Goal: Information Seeking & Learning: Learn about a topic

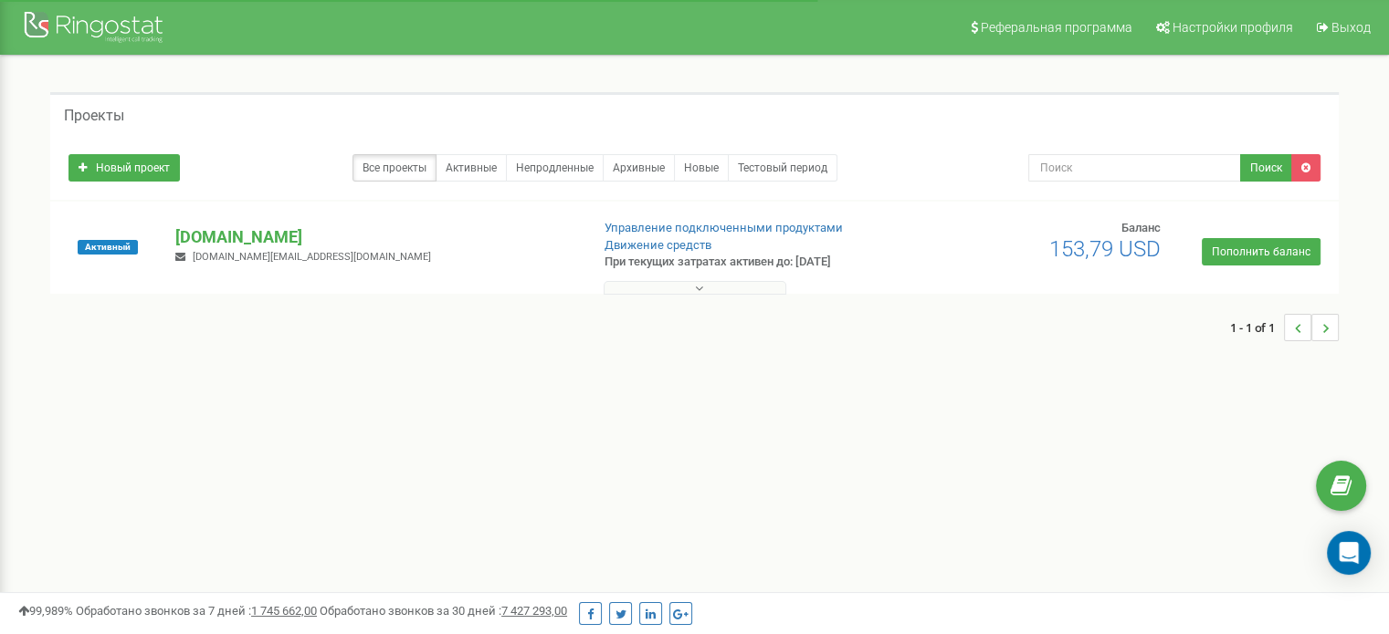
click at [690, 295] on div "Проекты Новый проект Все проекты Активные Непродленные Архивные Новые Тестовый …" at bounding box center [695, 225] width 1316 height 267
click at [693, 292] on button at bounding box center [694, 288] width 183 height 14
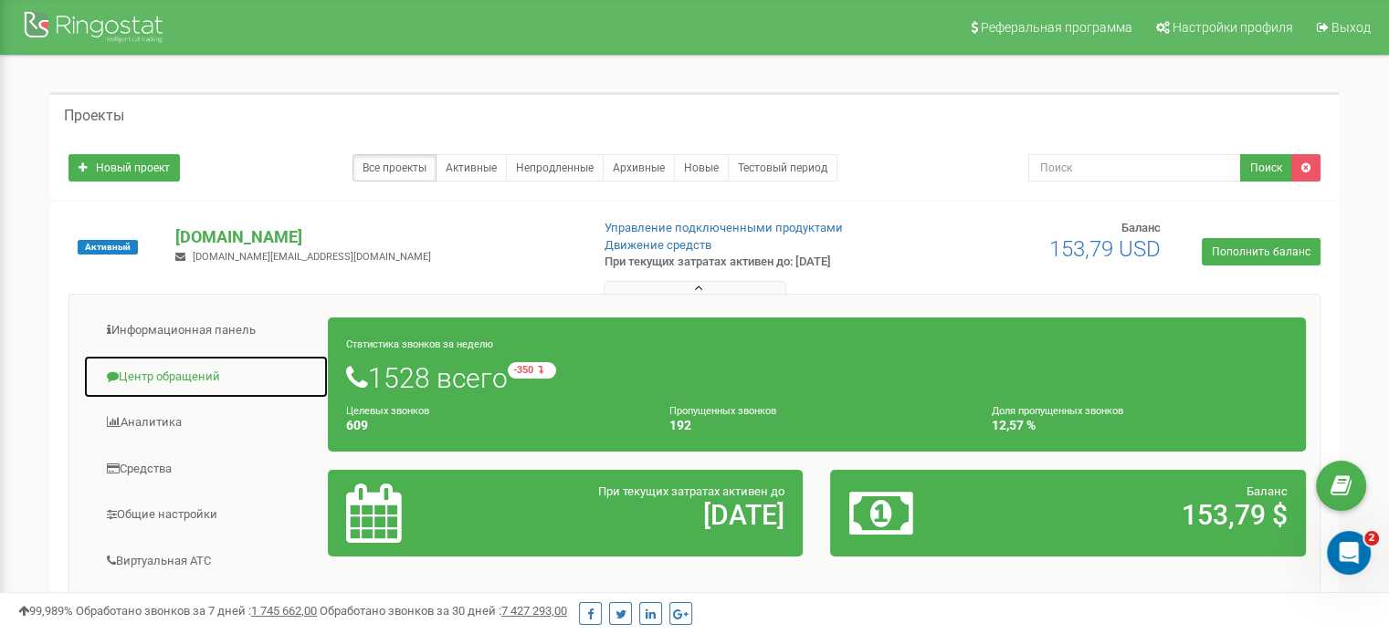
drag, startPoint x: 185, startPoint y: 373, endPoint x: 195, endPoint y: 361, distance: 16.3
click at [186, 373] on link "Центр обращений" at bounding box center [206, 377] width 246 height 45
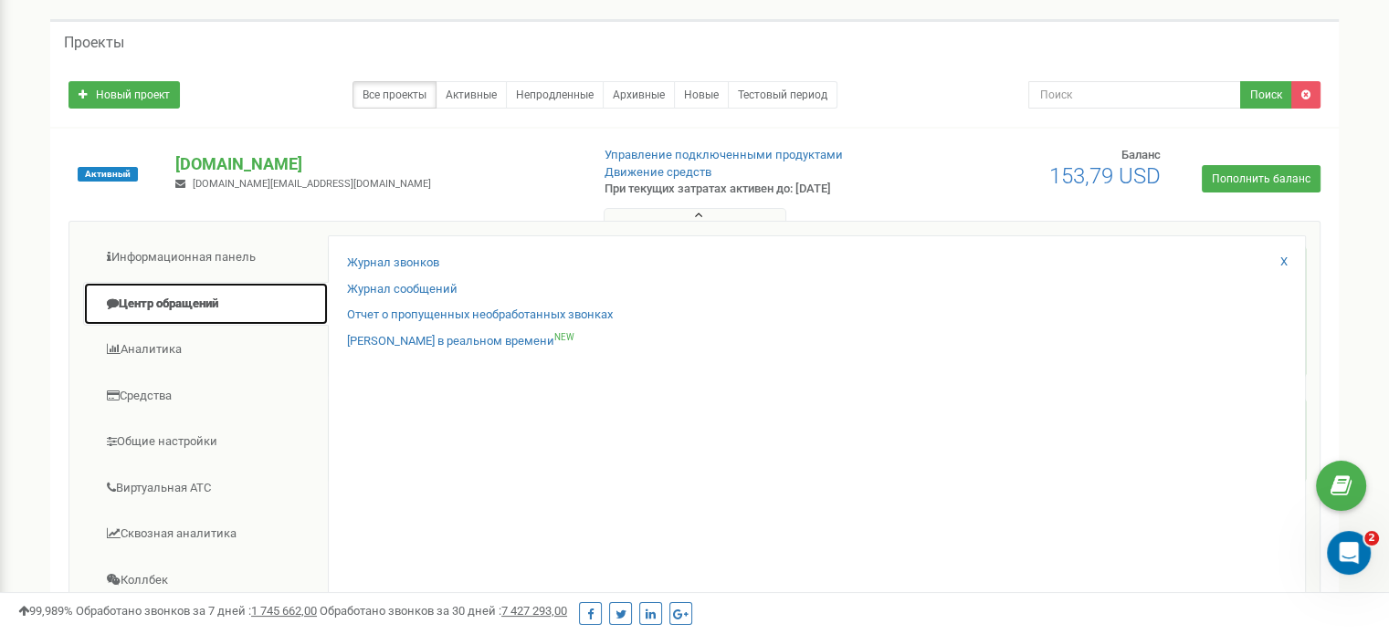
scroll to position [183, 0]
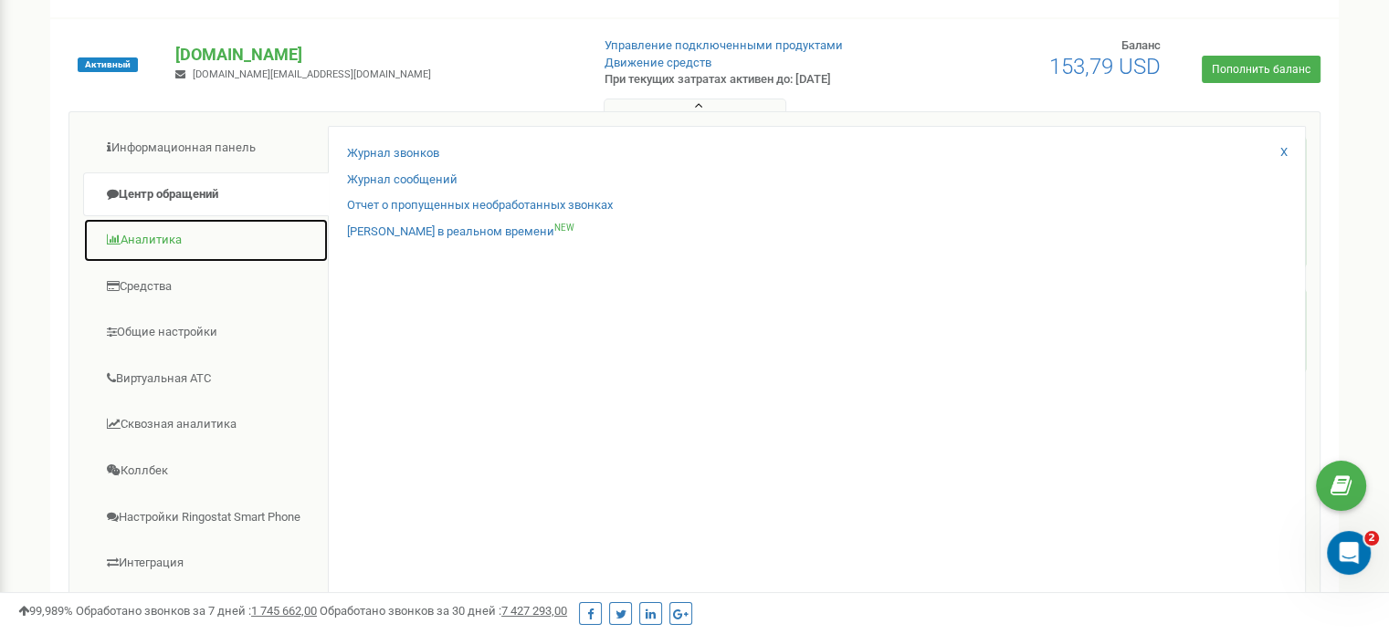
click at [186, 230] on link "Аналитика" at bounding box center [206, 240] width 246 height 45
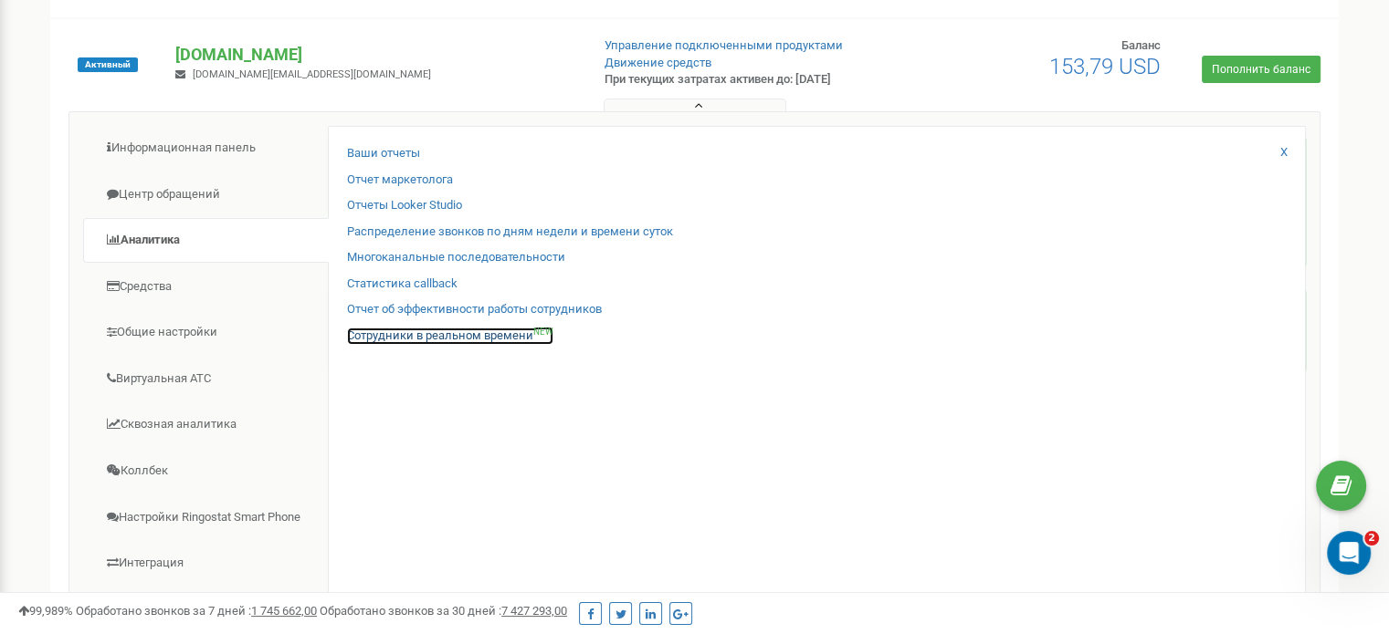
click at [397, 340] on link "Сотрудники в реальном времени NEW" at bounding box center [450, 336] width 206 height 17
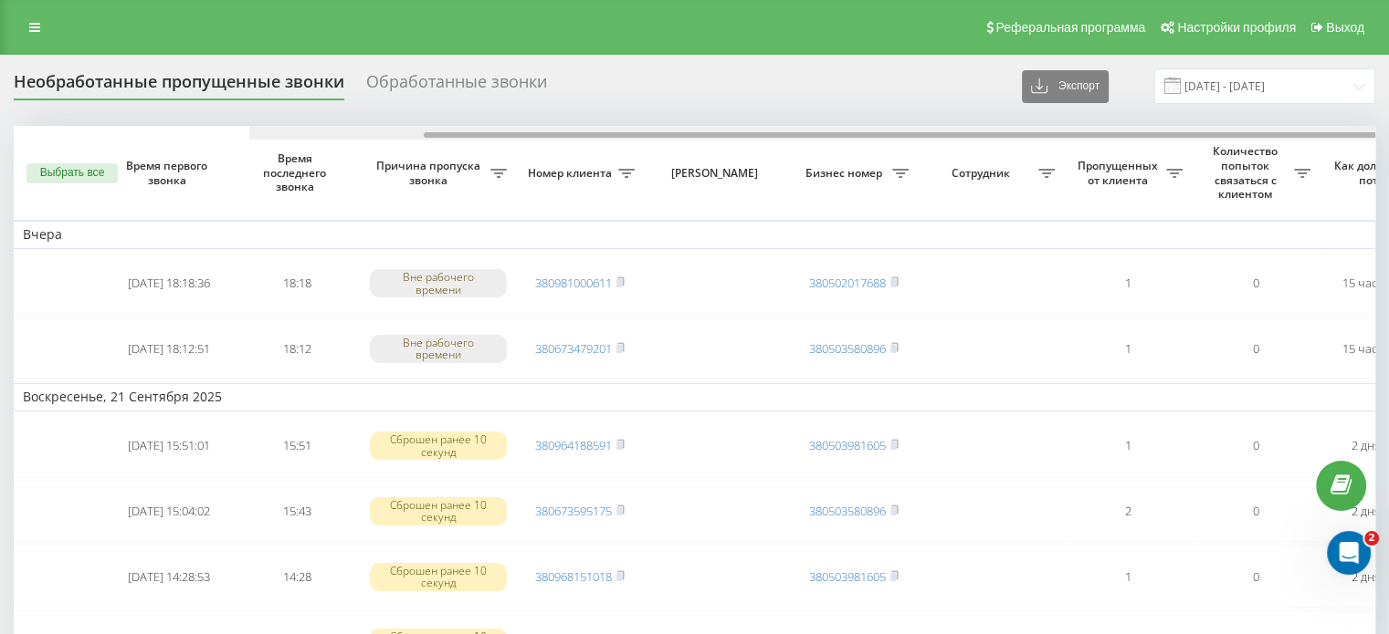
drag, startPoint x: 585, startPoint y: 134, endPoint x: 410, endPoint y: 137, distance: 175.3
click at [424, 137] on div at bounding box center [930, 134] width 1013 height 5
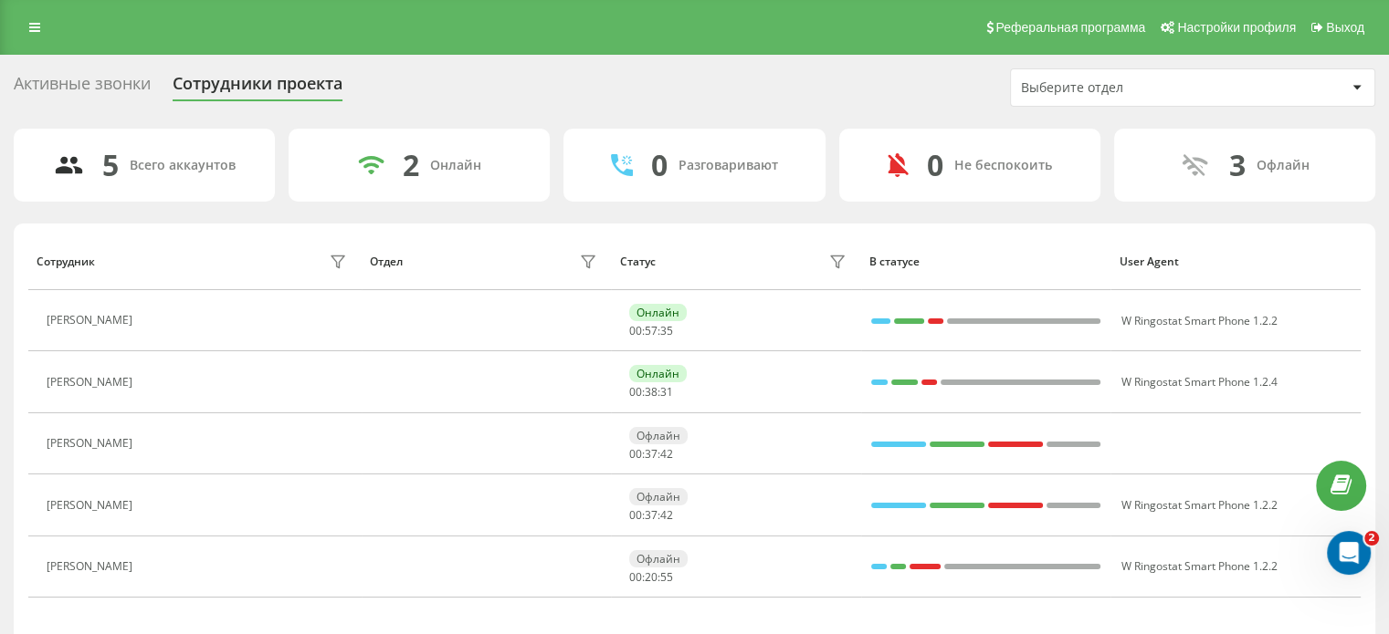
click at [98, 82] on div "Активные звонки" at bounding box center [82, 88] width 137 height 28
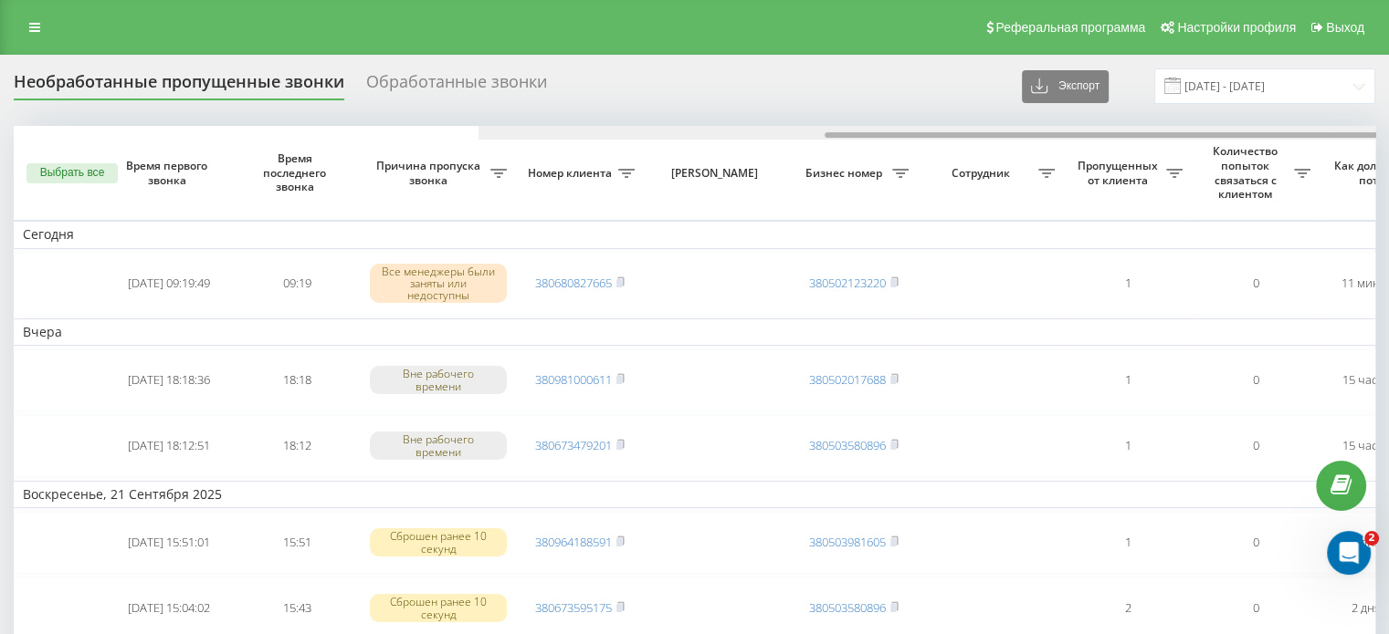
drag, startPoint x: 812, startPoint y: 133, endPoint x: 445, endPoint y: 3, distance: 388.7
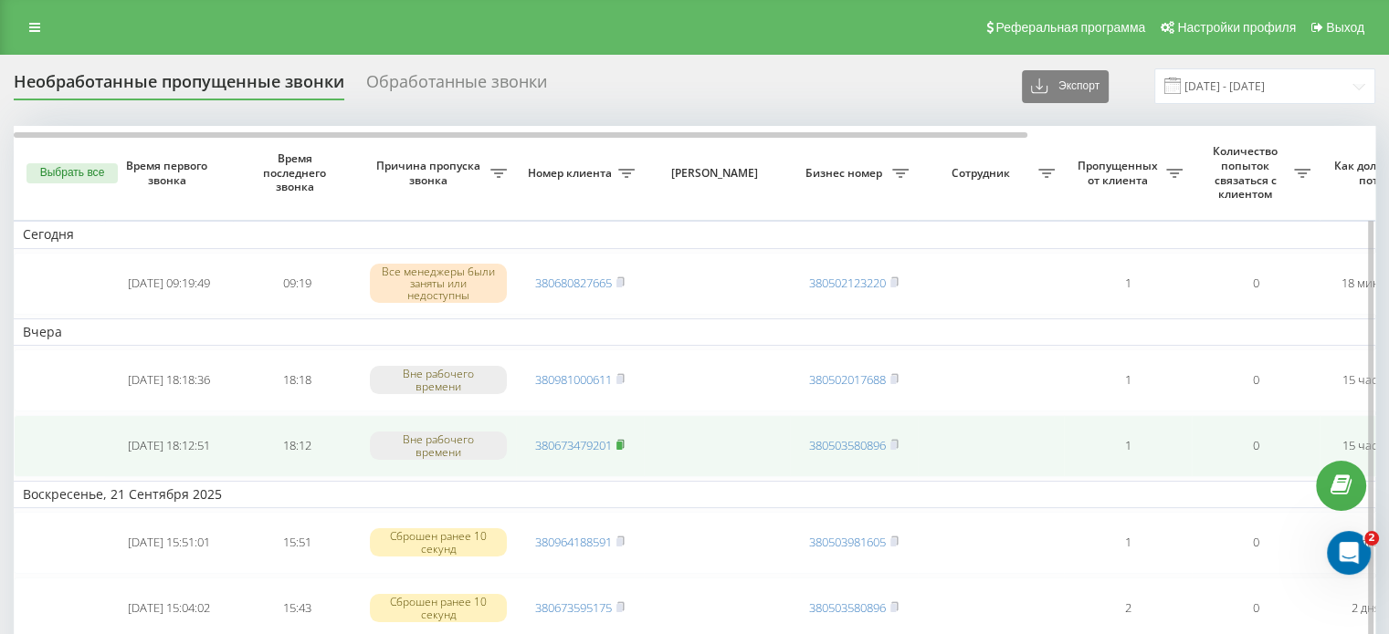
click at [627, 443] on td "380673479201" at bounding box center [580, 446] width 128 height 62
click at [622, 443] on rect at bounding box center [618, 446] width 5 height 8
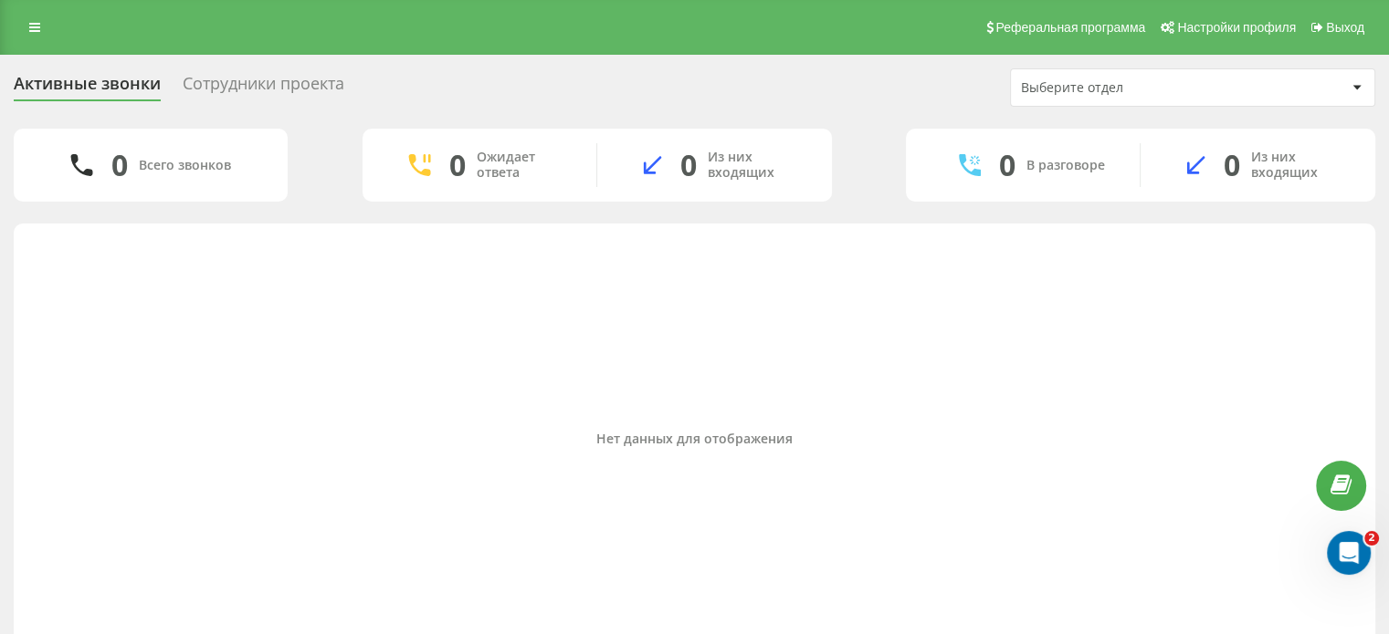
click at [237, 90] on div "Сотрудники проекта" at bounding box center [264, 88] width 162 height 28
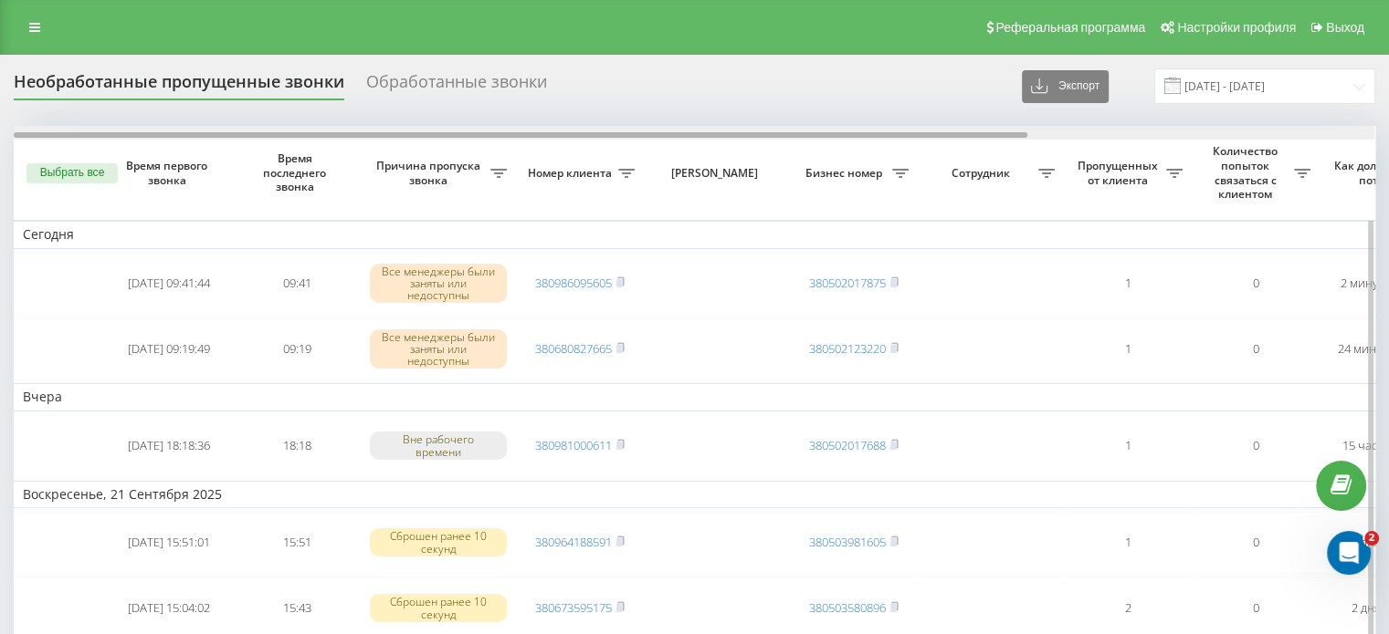
drag, startPoint x: 632, startPoint y: 134, endPoint x: 527, endPoint y: 138, distance: 105.0
click at [527, 138] on div at bounding box center [520, 134] width 1013 height 5
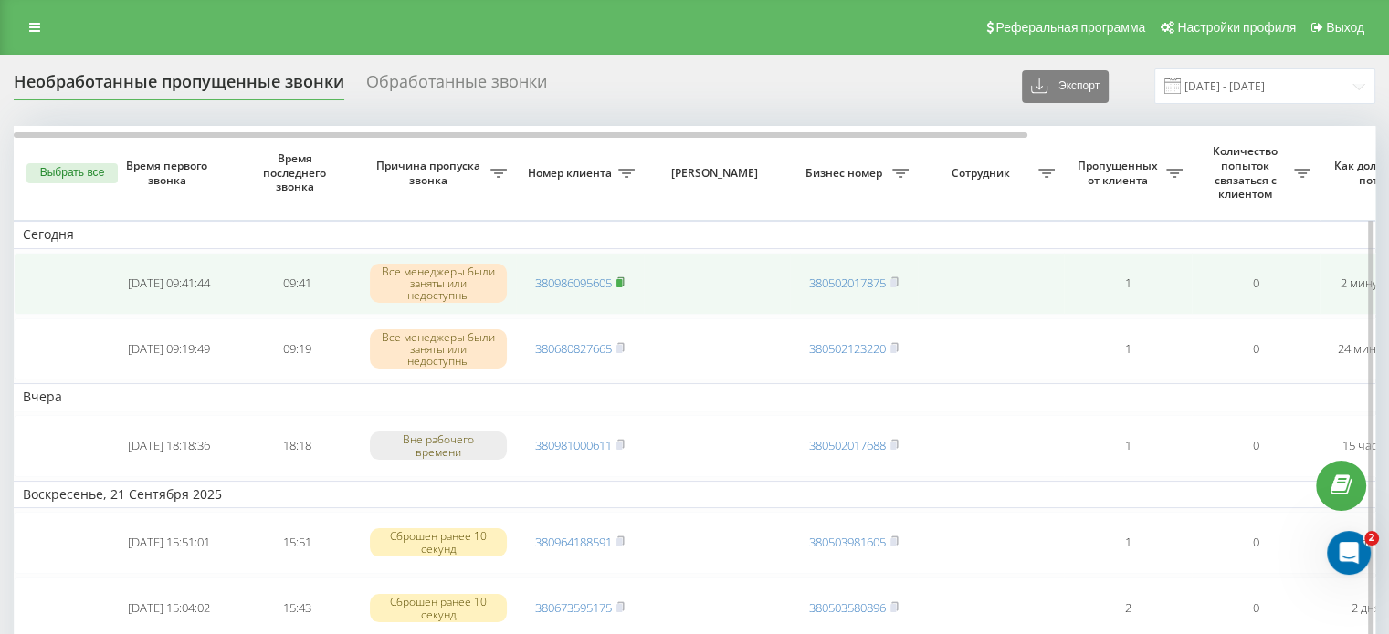
click at [622, 279] on rect at bounding box center [618, 283] width 5 height 8
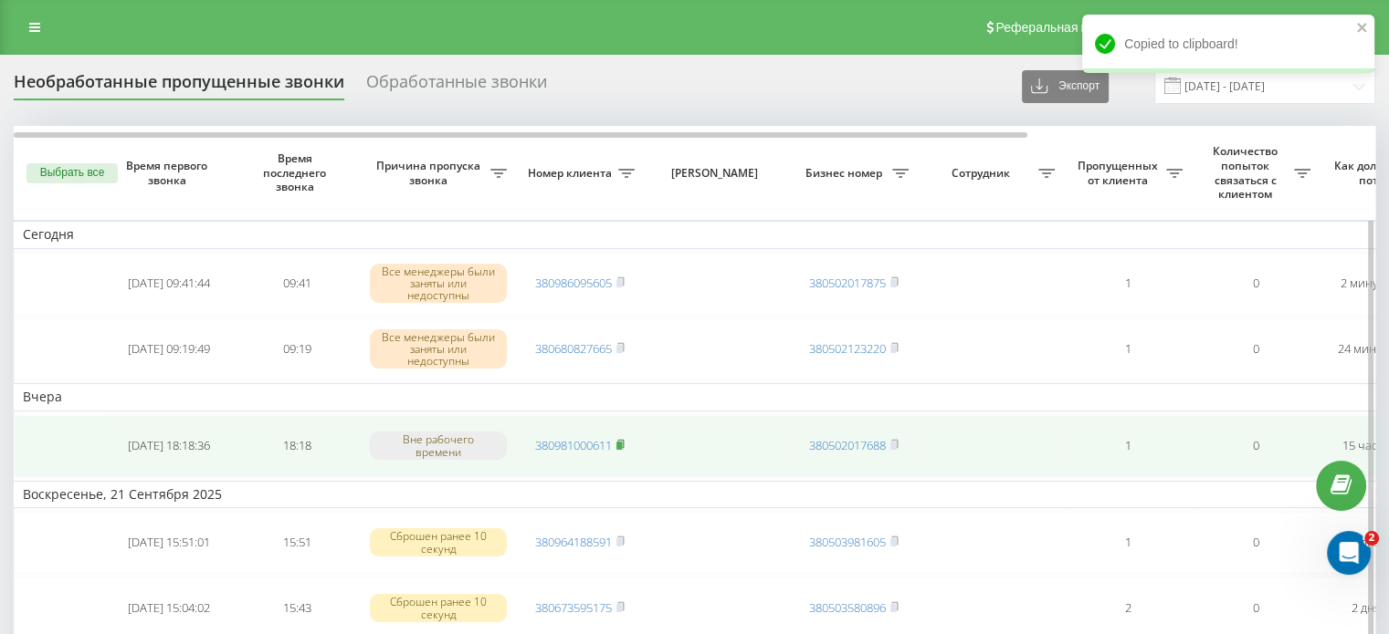
click at [624, 441] on icon at bounding box center [620, 444] width 8 height 11
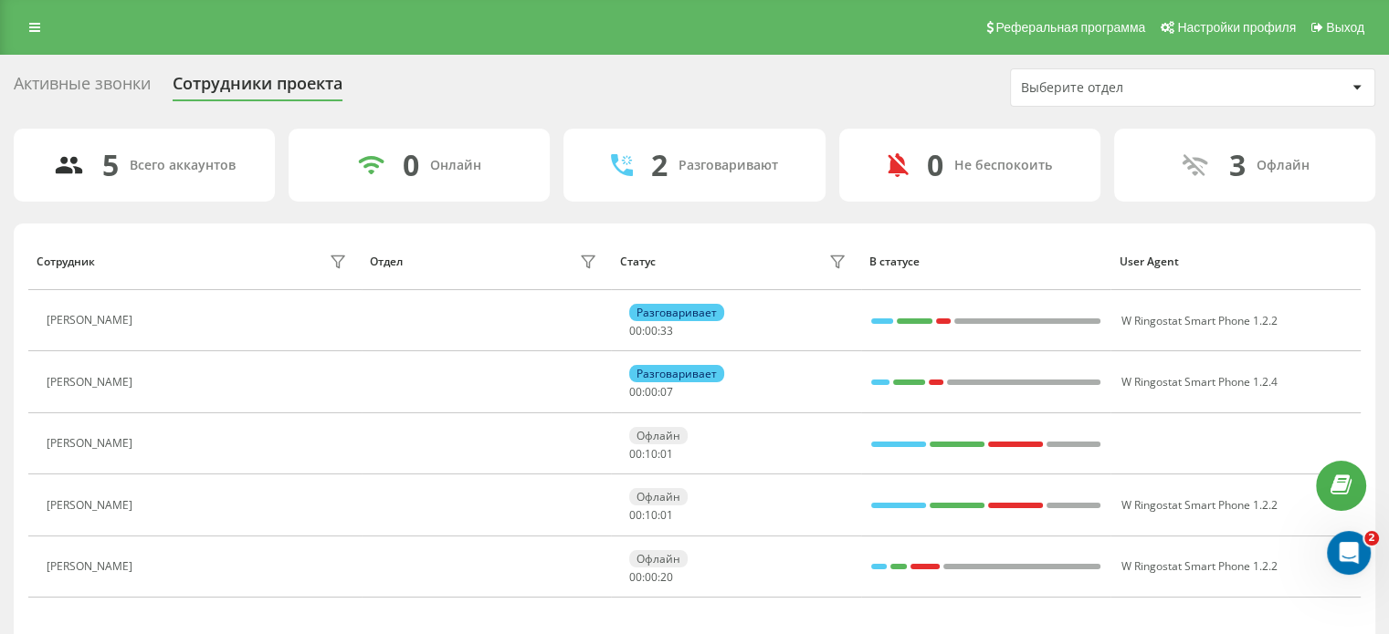
click at [107, 86] on div "Активные звонки" at bounding box center [82, 88] width 137 height 28
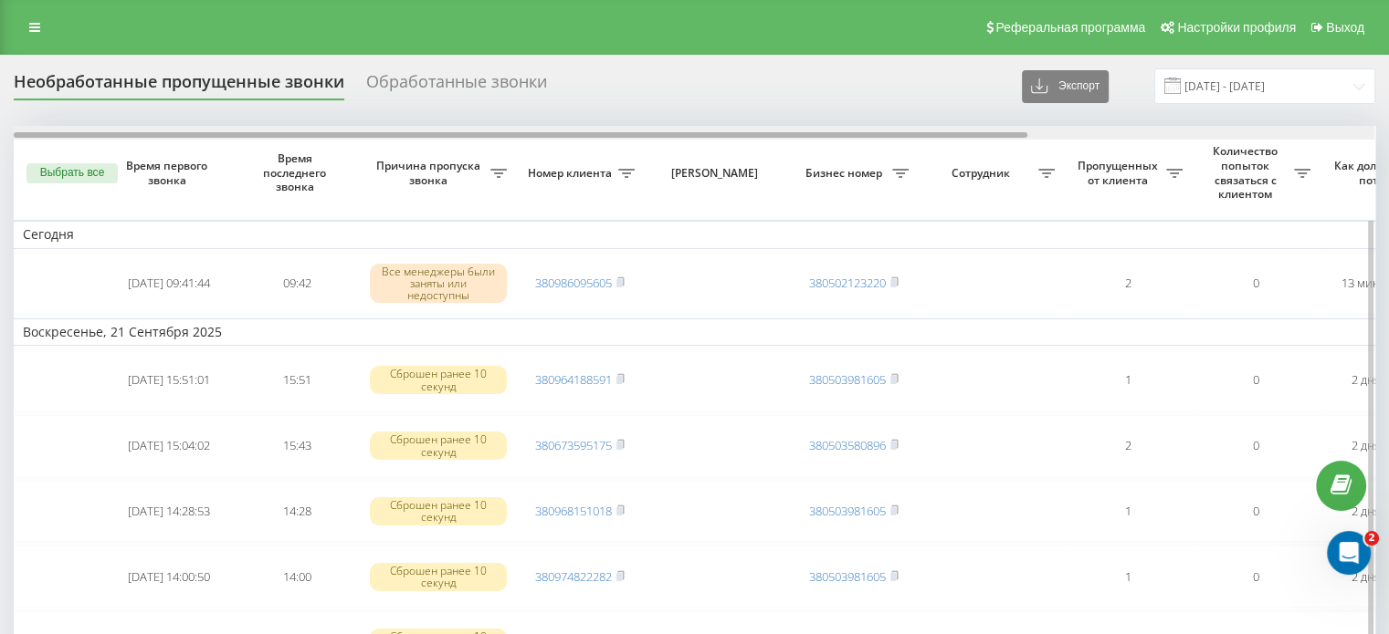
scroll to position [0, 464]
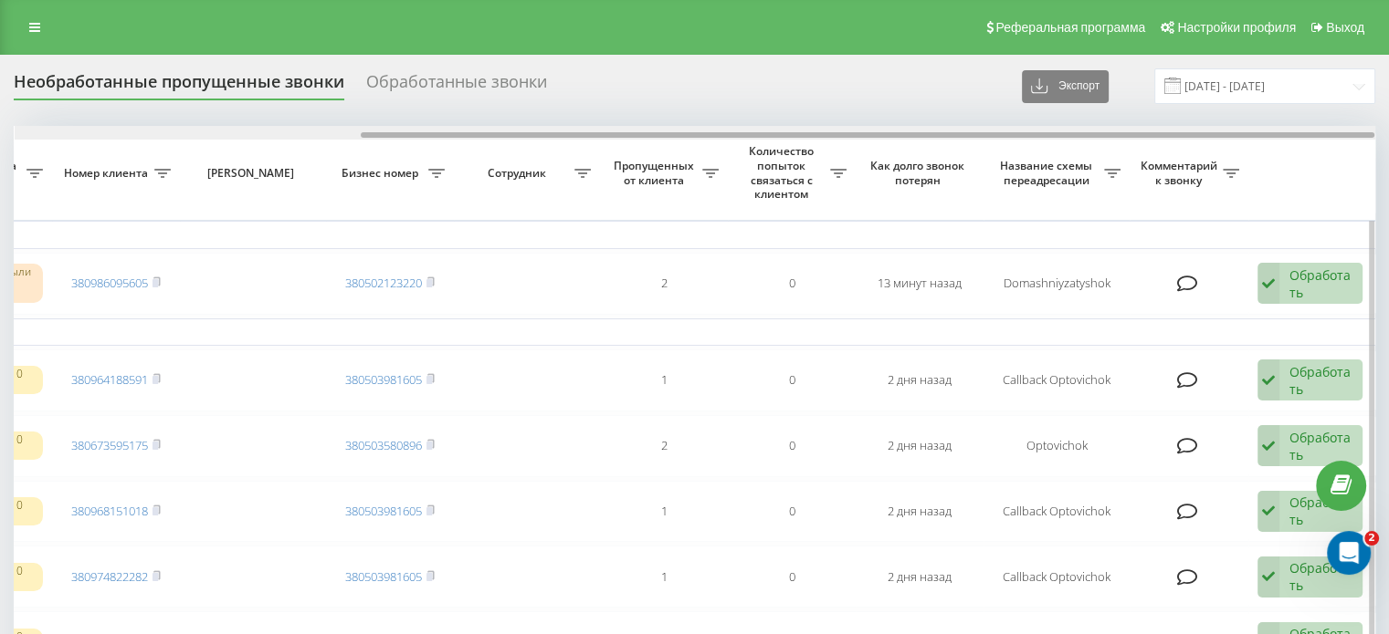
drag, startPoint x: 577, startPoint y: 130, endPoint x: 1077, endPoint y: 131, distance: 500.3
click at [1077, 131] on div at bounding box center [695, 133] width 1360 height 14
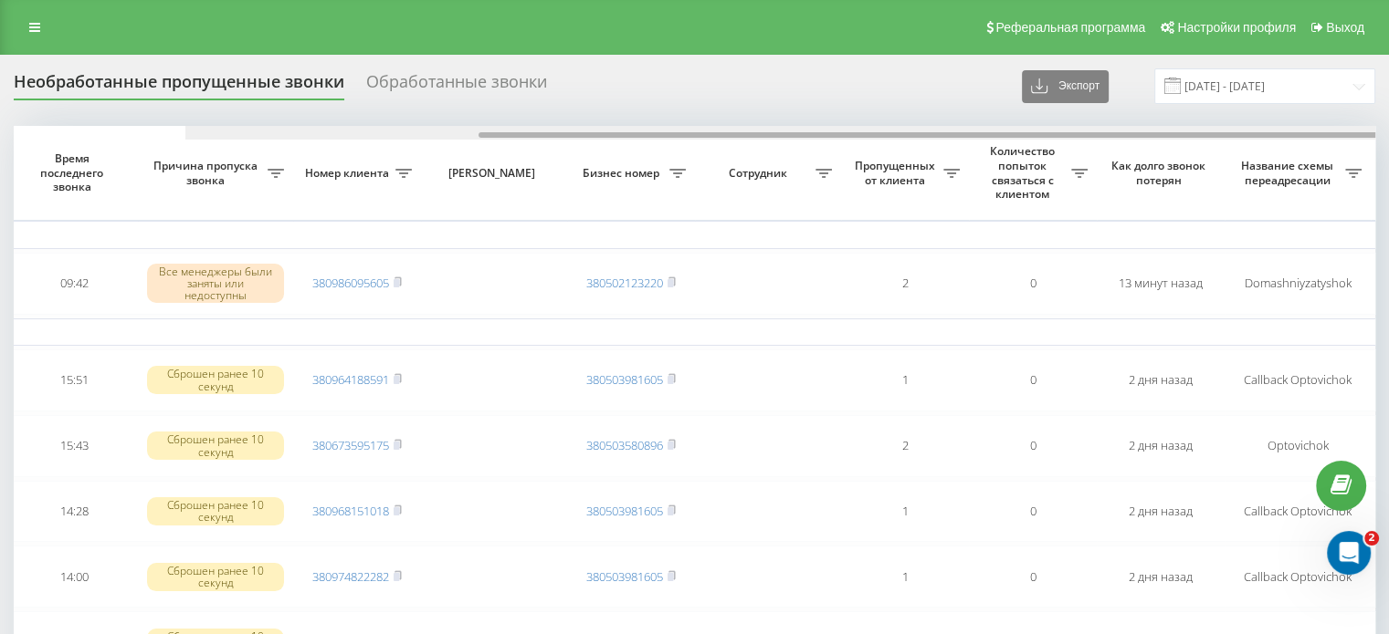
scroll to position [0, 0]
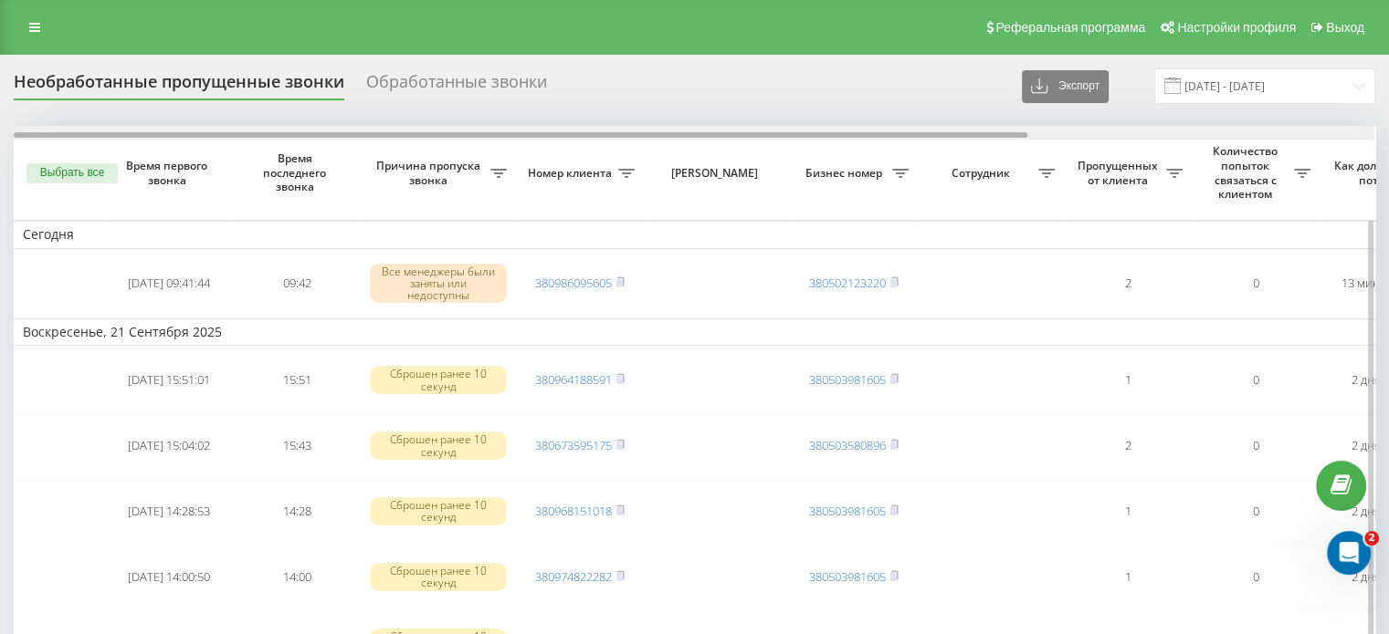
drag, startPoint x: 1022, startPoint y: 134, endPoint x: 441, endPoint y: 138, distance: 580.6
click at [441, 138] on div at bounding box center [694, 133] width 1360 height 14
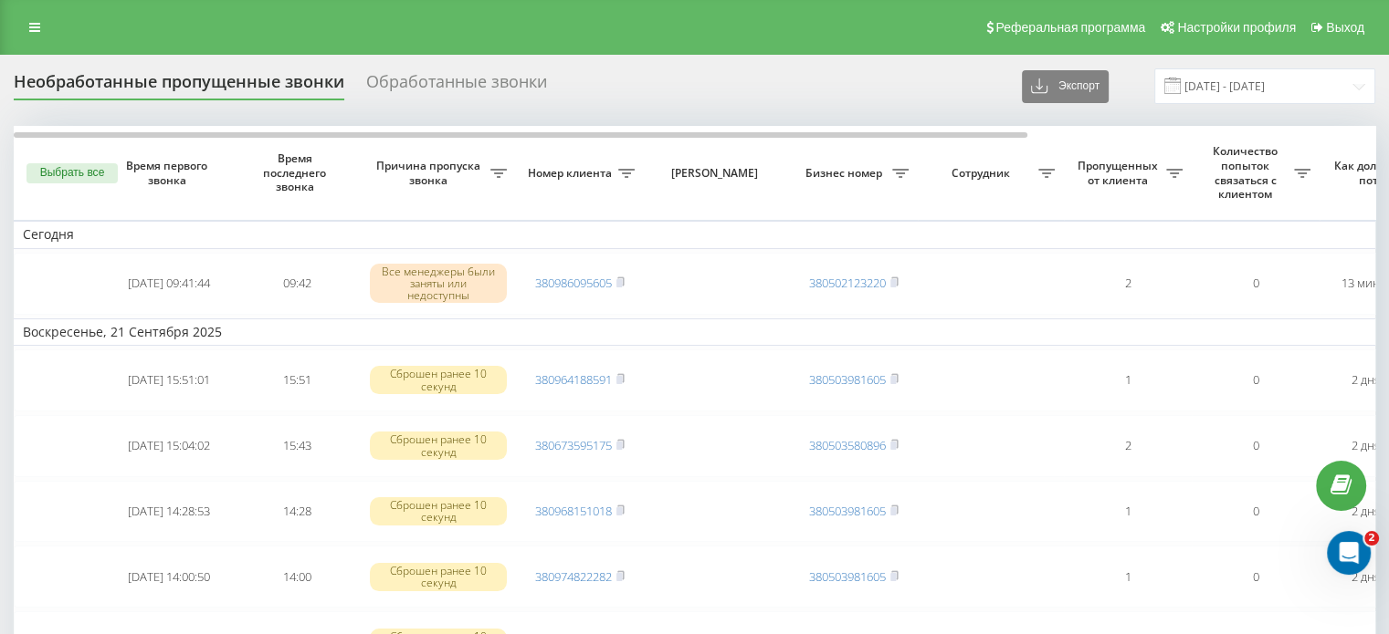
click at [746, 78] on div "Необработанные пропущенные звонки Обработанные звонки Экспорт .csv .xlsx 23.08.…" at bounding box center [694, 86] width 1361 height 36
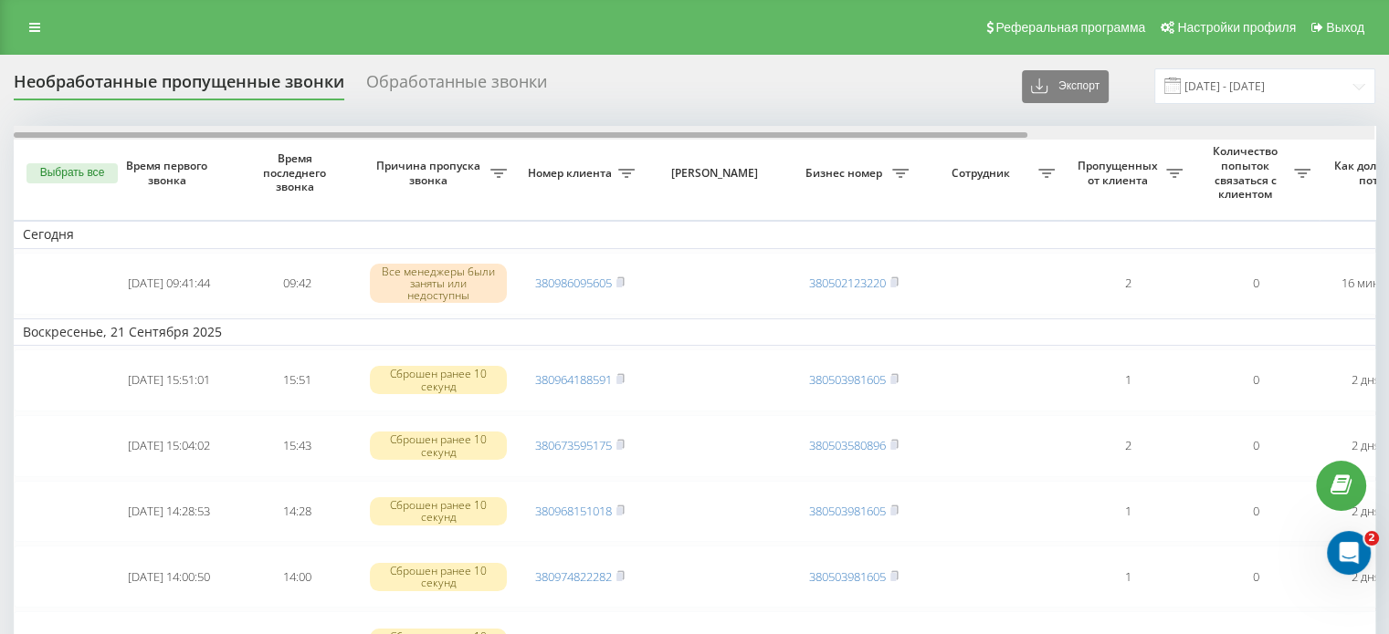
drag, startPoint x: 781, startPoint y: 133, endPoint x: 454, endPoint y: 93, distance: 330.2
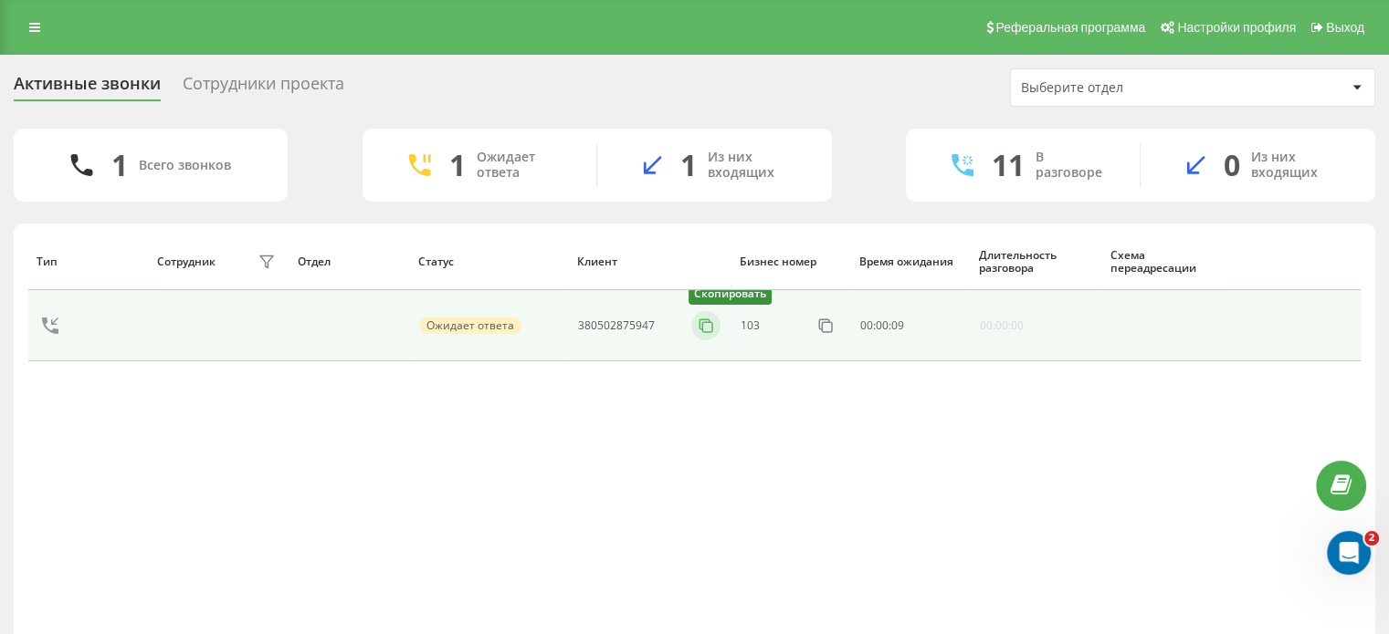
click at [702, 324] on icon at bounding box center [706, 326] width 18 height 18
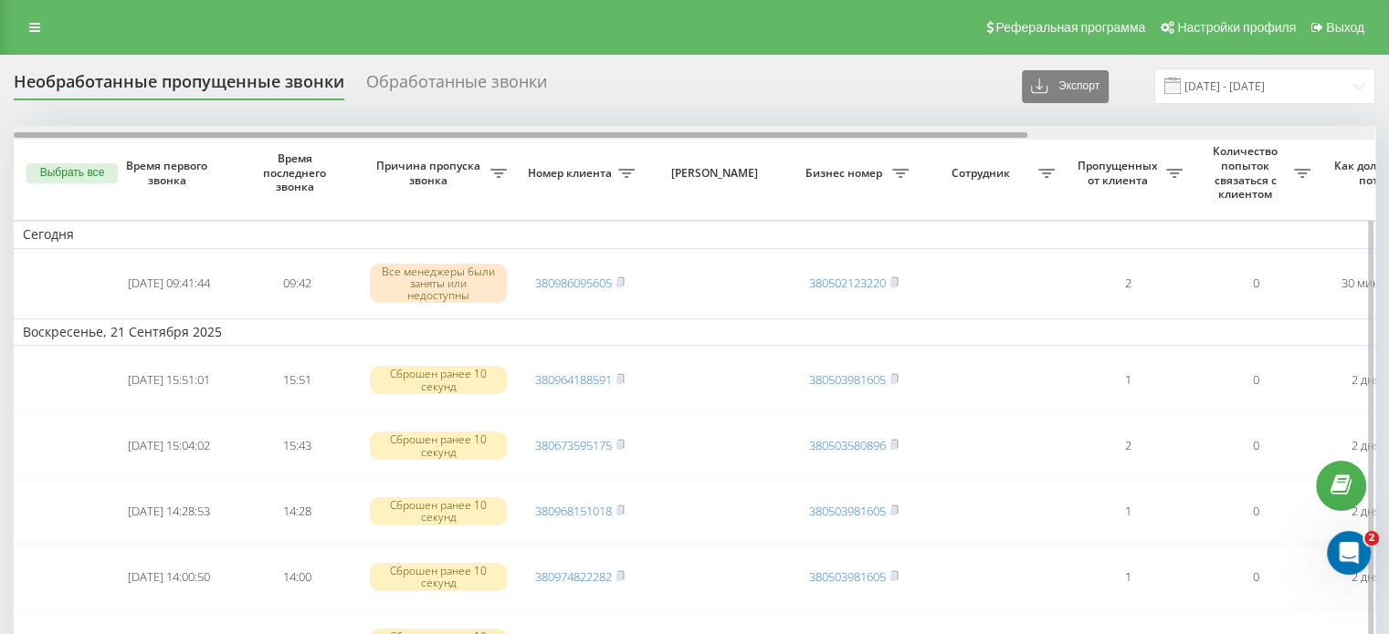
scroll to position [0, 464]
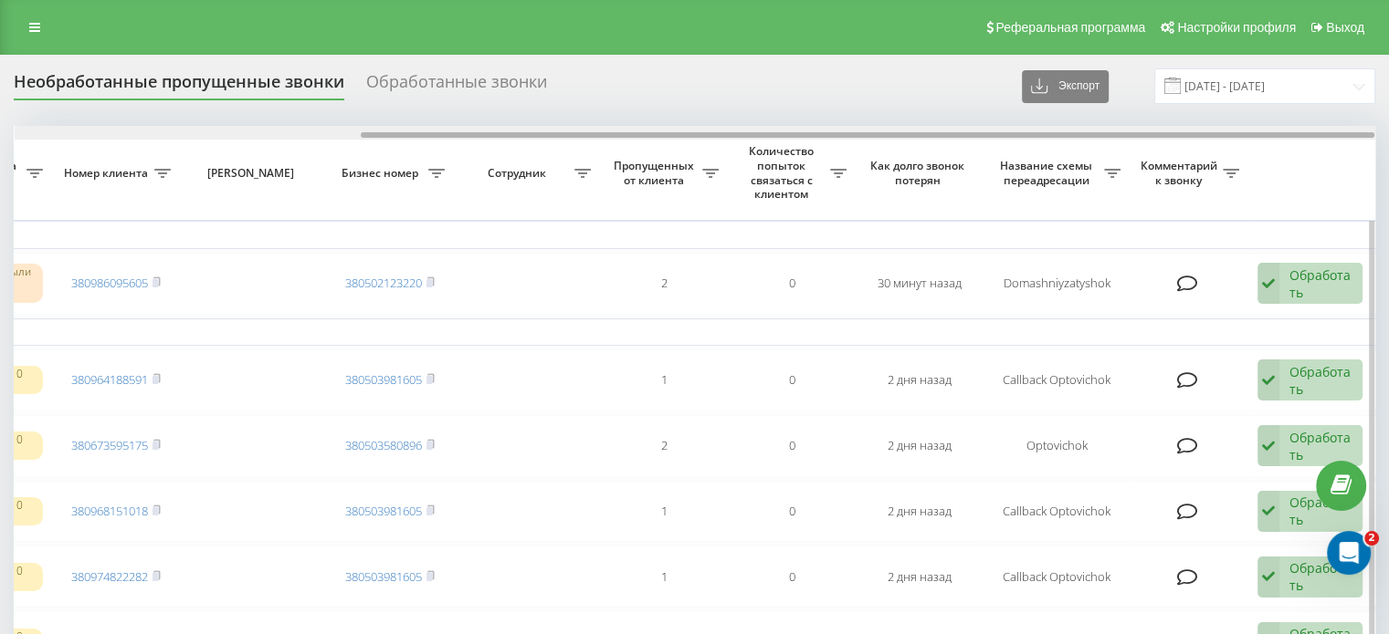
drag, startPoint x: 700, startPoint y: 131, endPoint x: 1163, endPoint y: 131, distance: 462.8
click at [1163, 131] on div at bounding box center [695, 133] width 1360 height 14
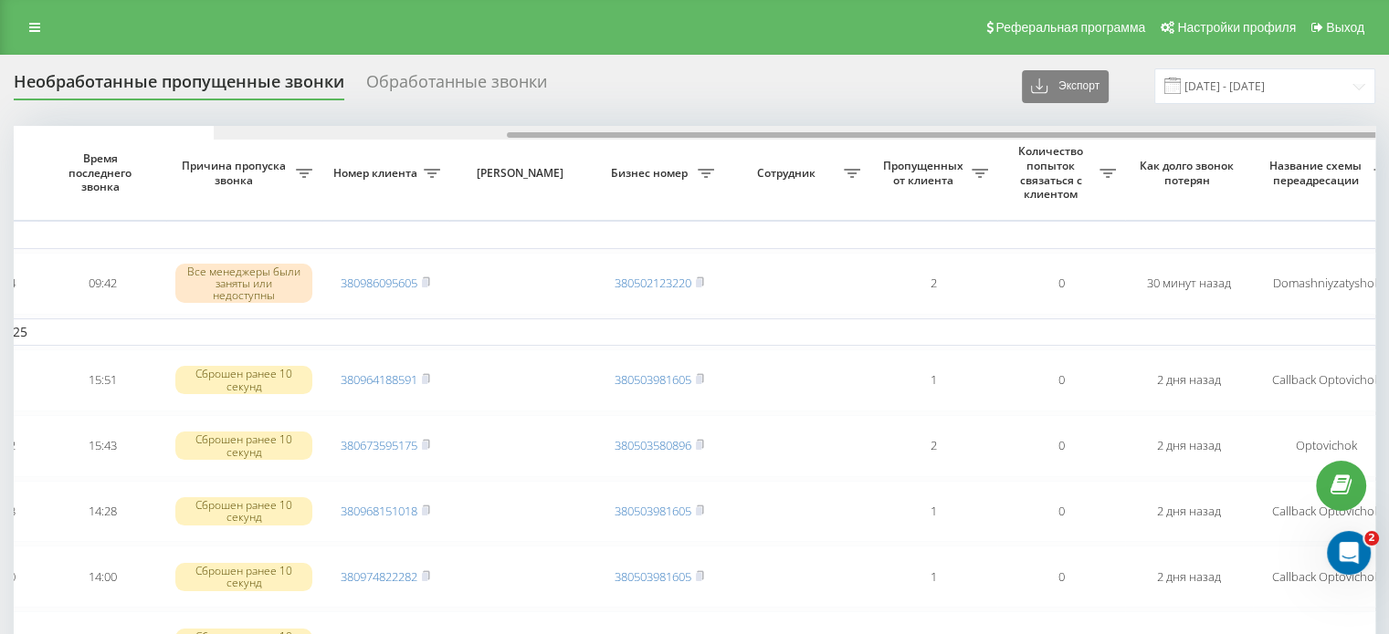
scroll to position [0, 0]
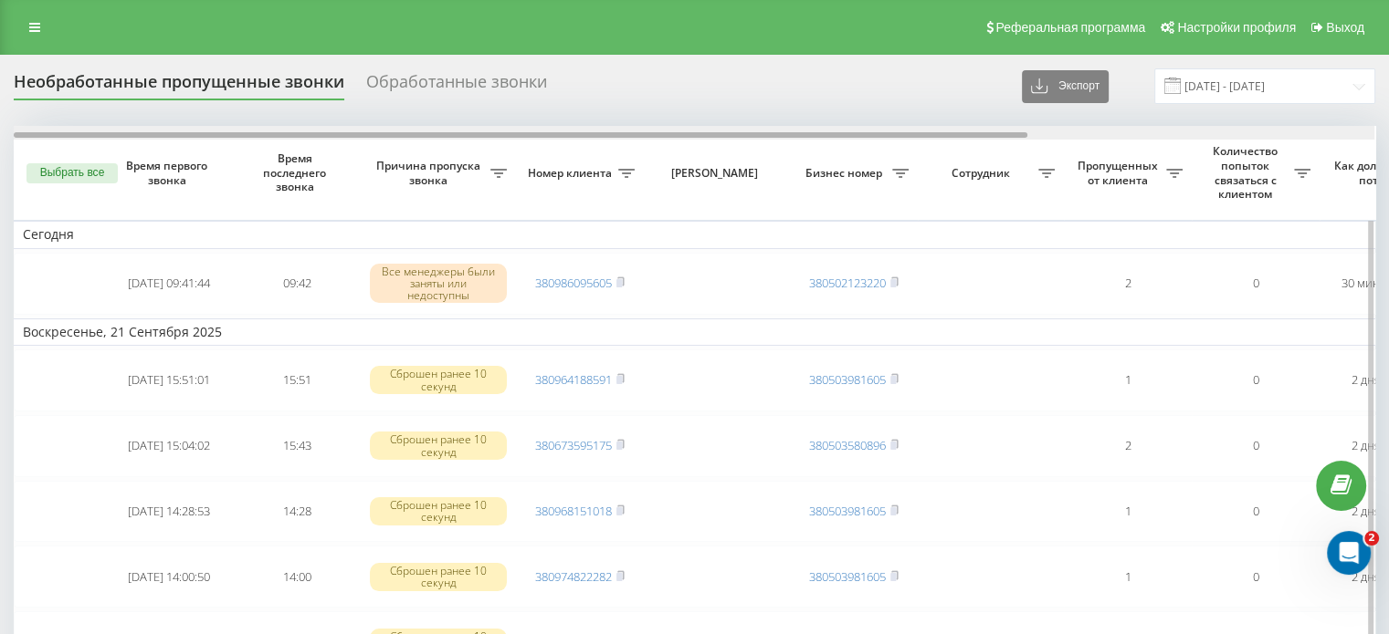
drag, startPoint x: 968, startPoint y: 133, endPoint x: 425, endPoint y: 131, distance: 543.2
click at [425, 132] on div at bounding box center [520, 134] width 1013 height 5
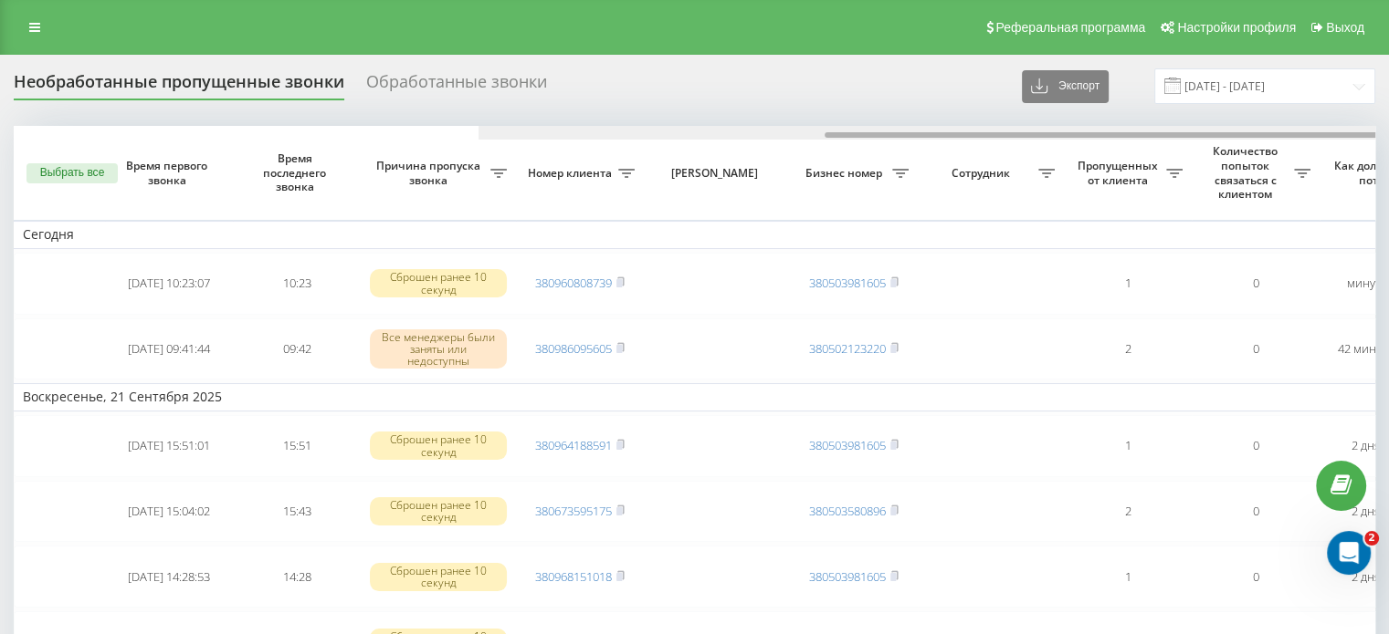
scroll to position [0, 464]
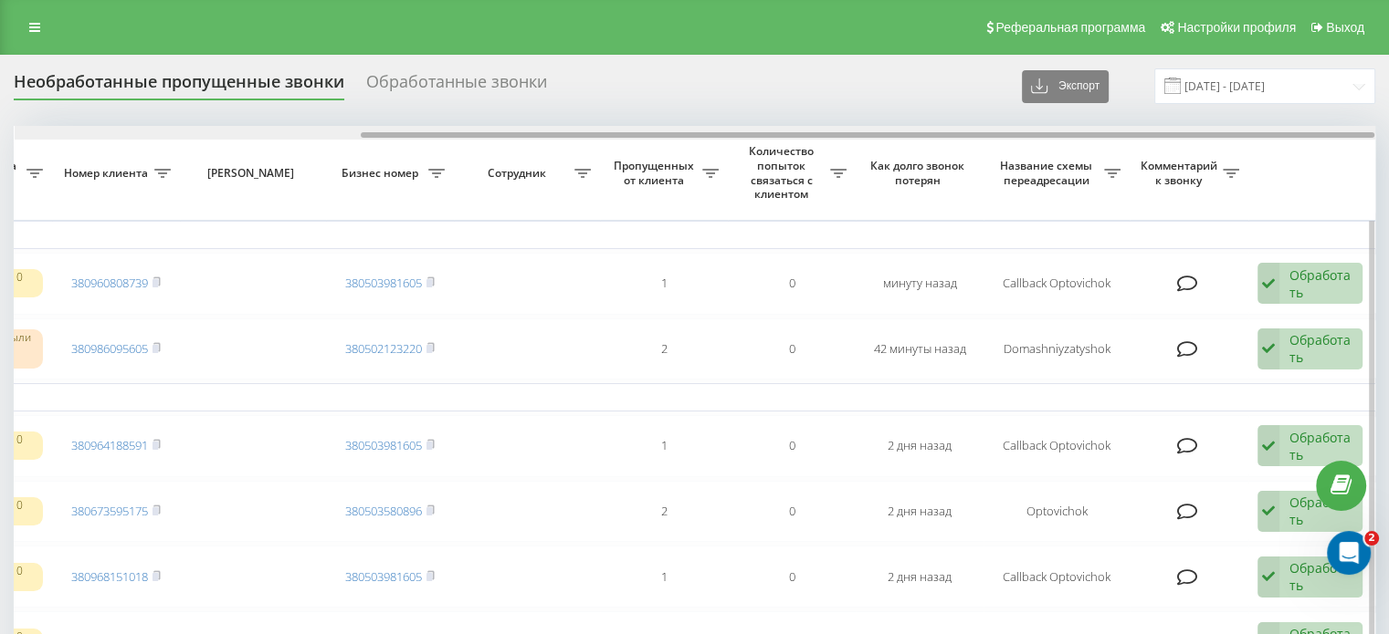
drag, startPoint x: 632, startPoint y: 128, endPoint x: 1003, endPoint y: 130, distance: 371.6
click at [1003, 130] on div at bounding box center [695, 133] width 1360 height 14
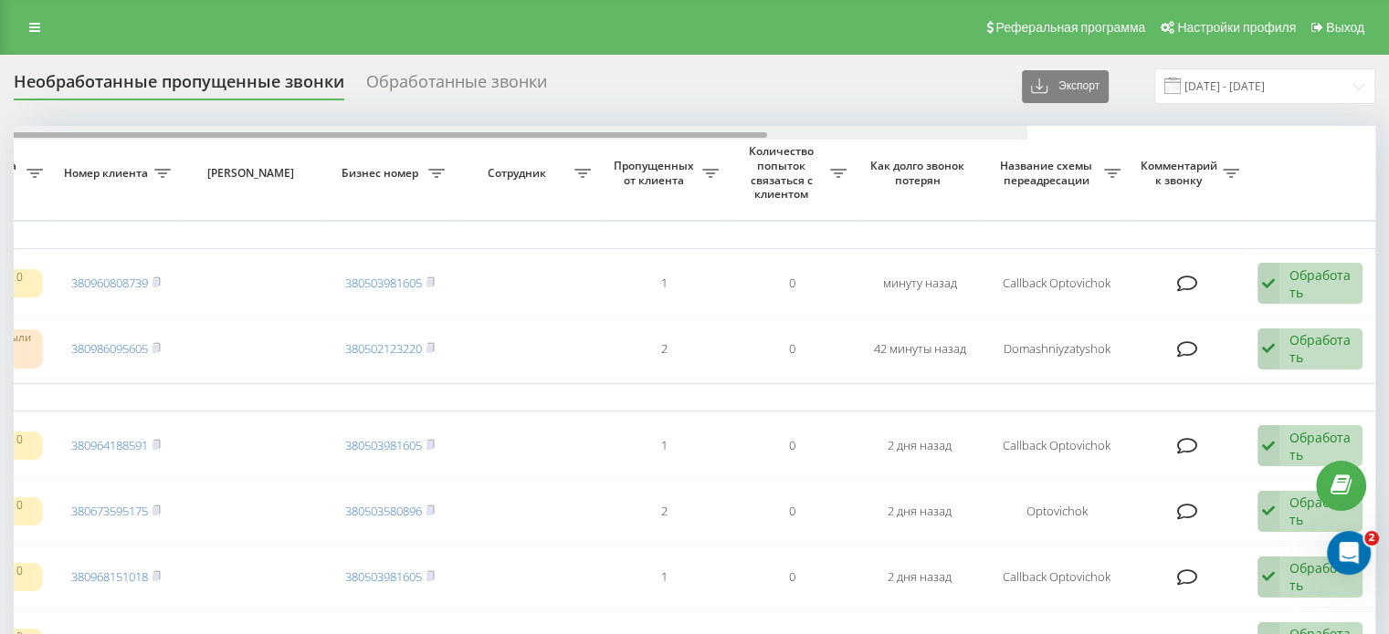
scroll to position [0, 0]
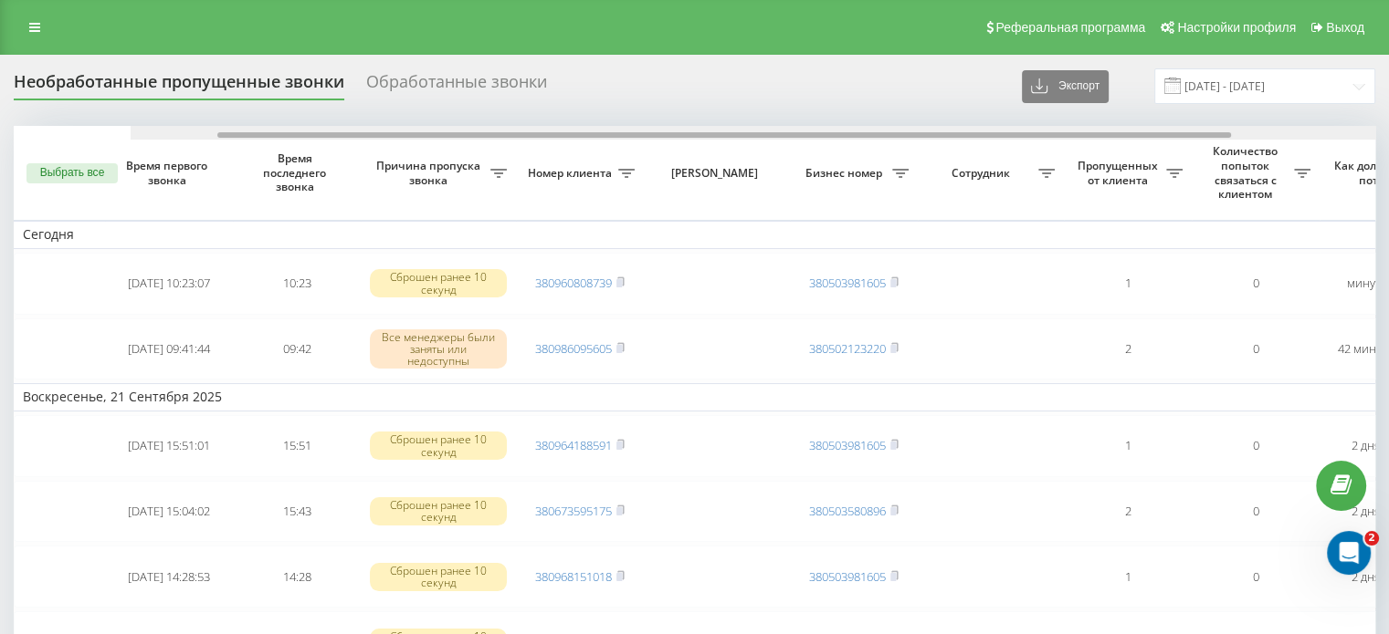
drag, startPoint x: 979, startPoint y: 131, endPoint x: 299, endPoint y: 115, distance: 679.4
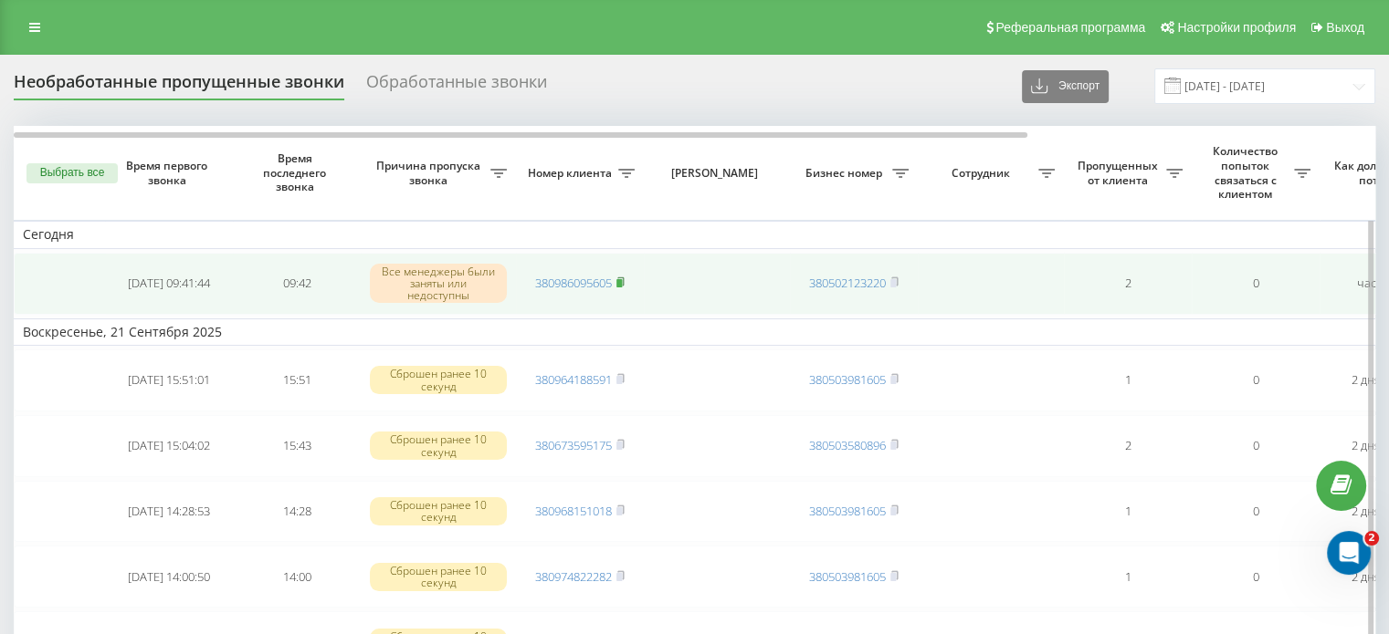
click at [624, 282] on icon at bounding box center [620, 282] width 6 height 8
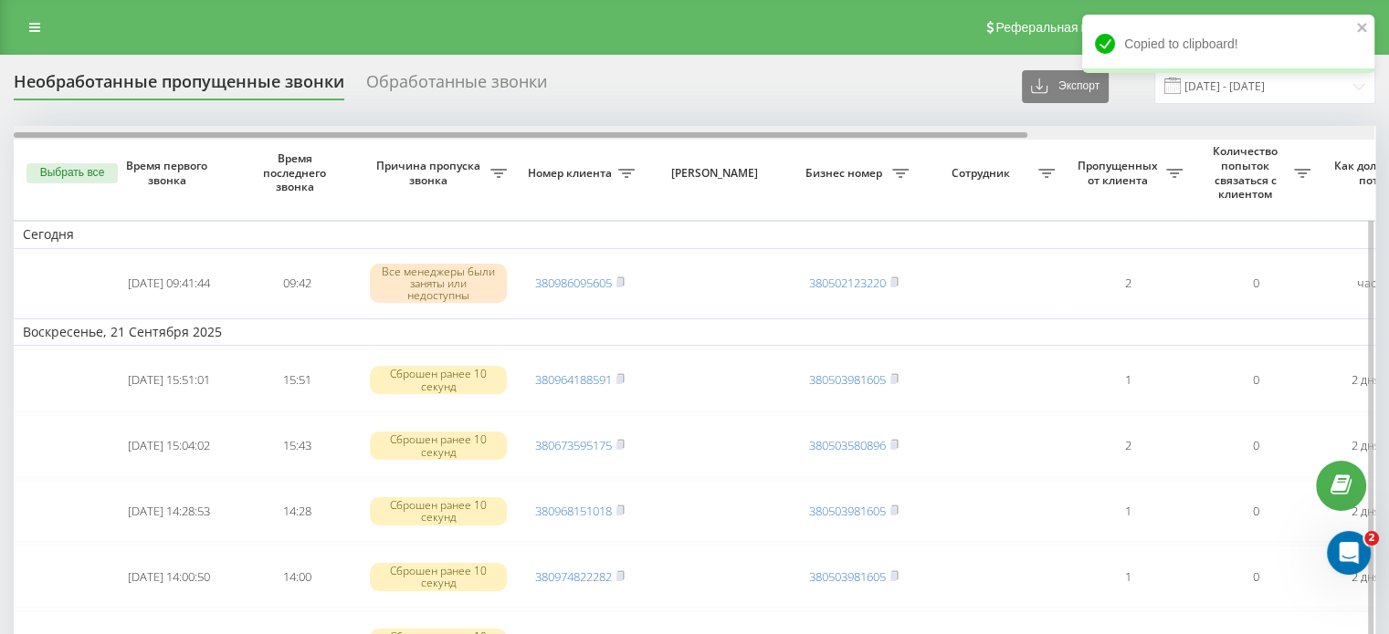
scroll to position [0, 464]
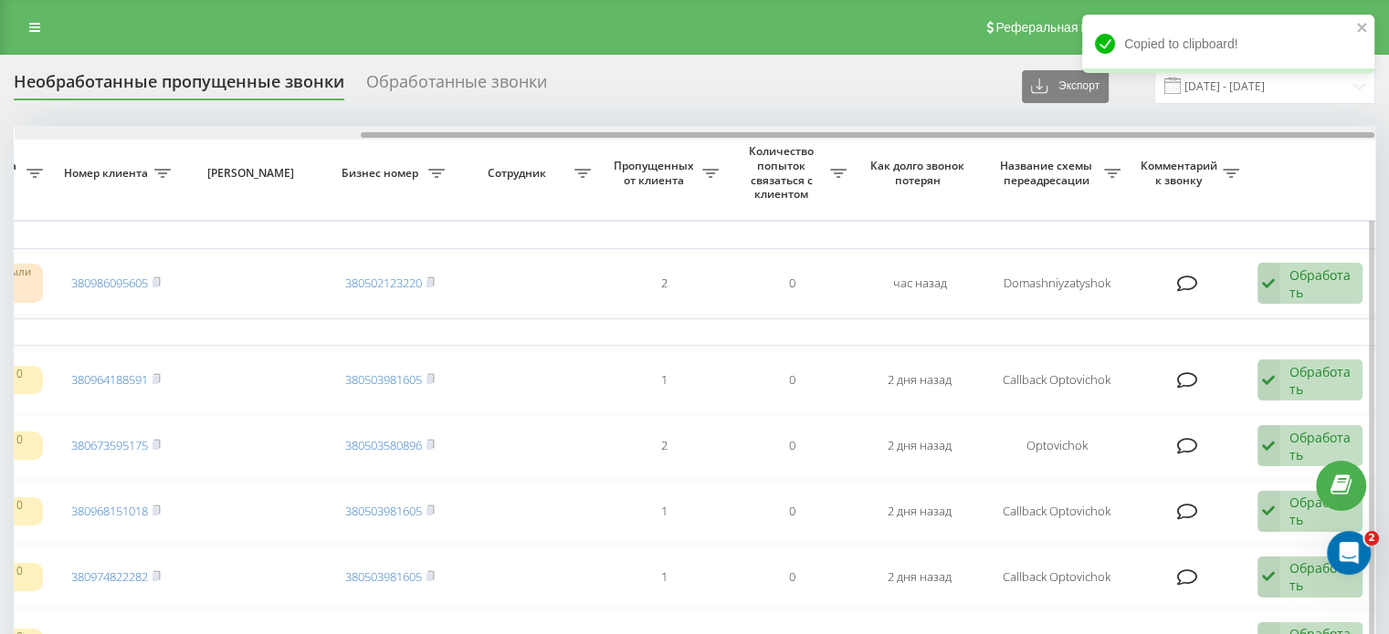
drag, startPoint x: 819, startPoint y: 134, endPoint x: 1366, endPoint y: 135, distance: 546.8
click at [1362, 133] on div at bounding box center [867, 134] width 1013 height 5
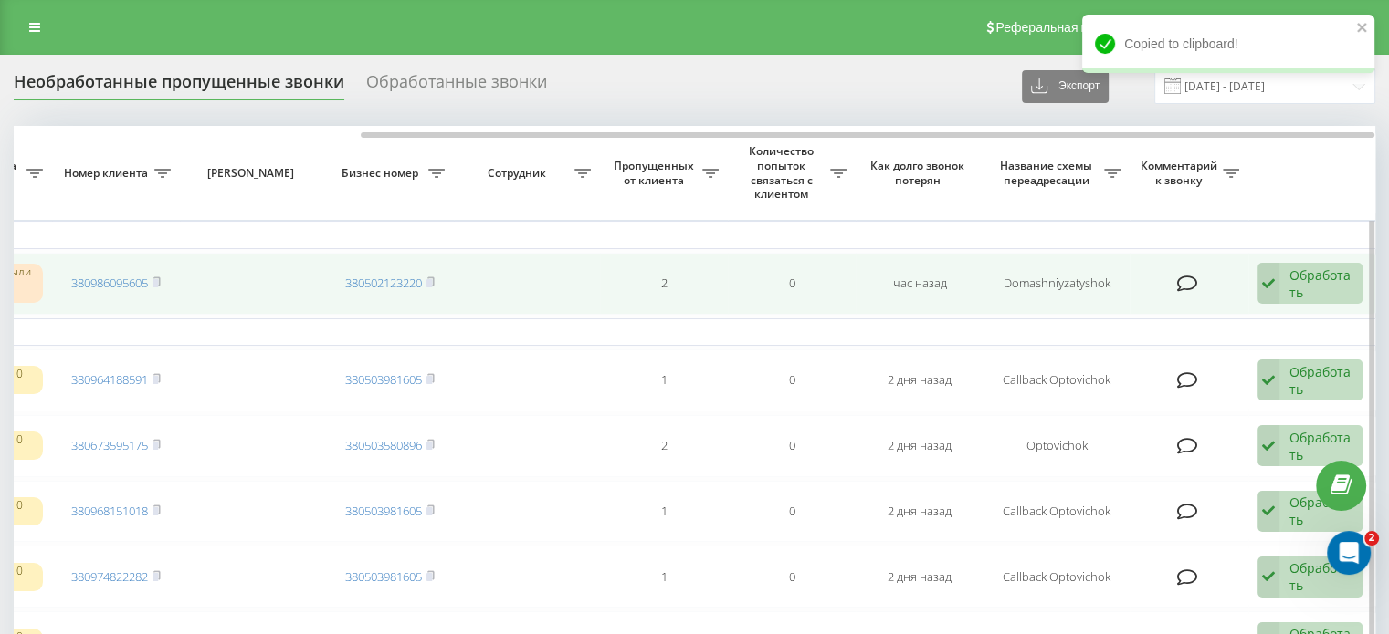
click at [1293, 294] on div "Обработать" at bounding box center [1320, 284] width 63 height 35
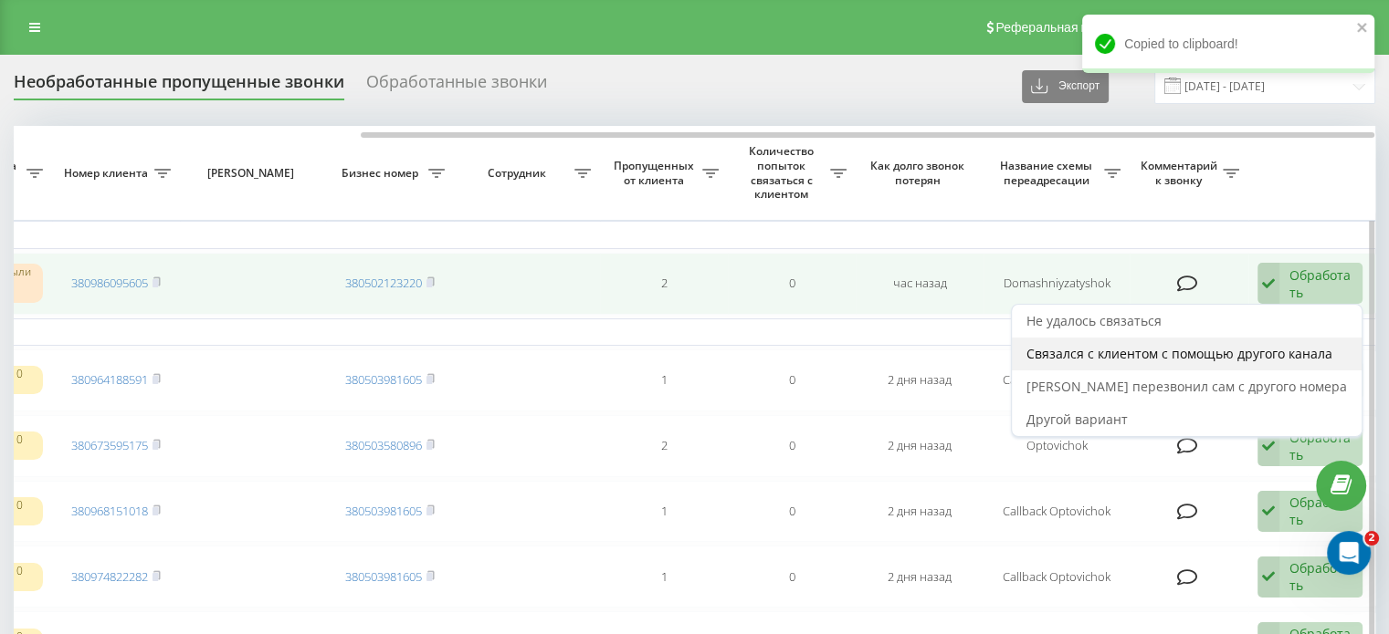
click at [1243, 351] on span "Связался с клиентом с помощью другого канала" at bounding box center [1179, 353] width 306 height 17
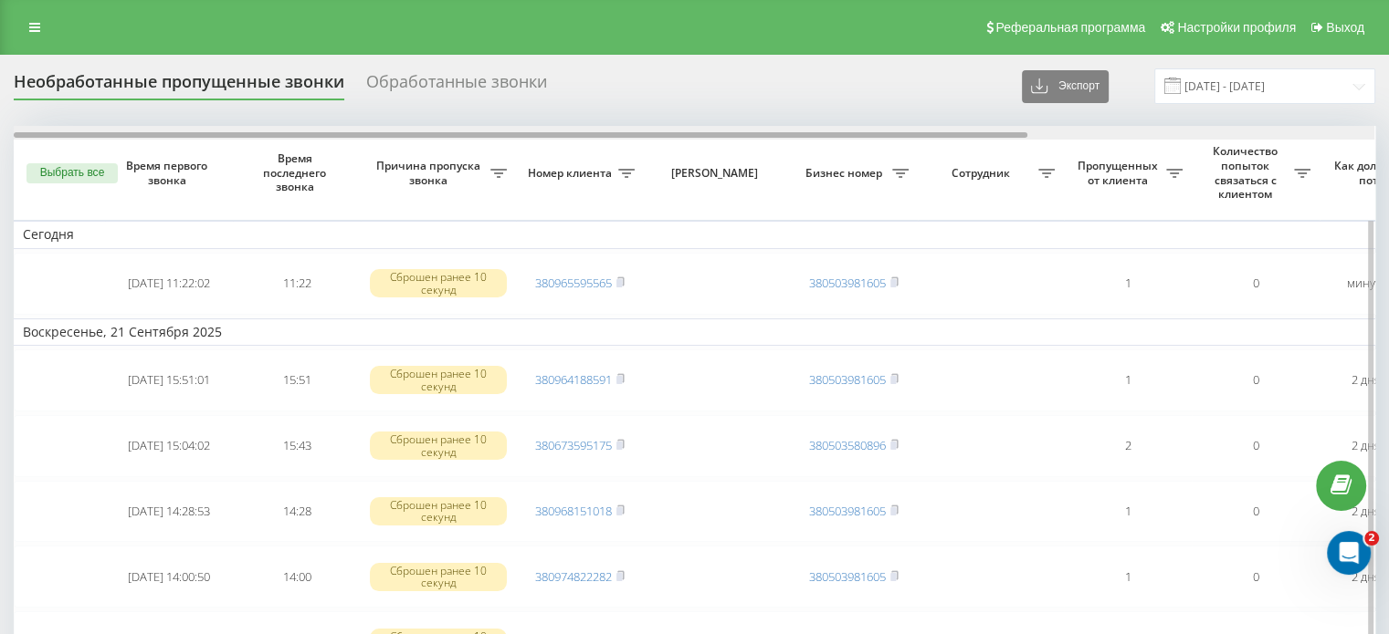
drag, startPoint x: 793, startPoint y: 134, endPoint x: 471, endPoint y: 152, distance: 322.8
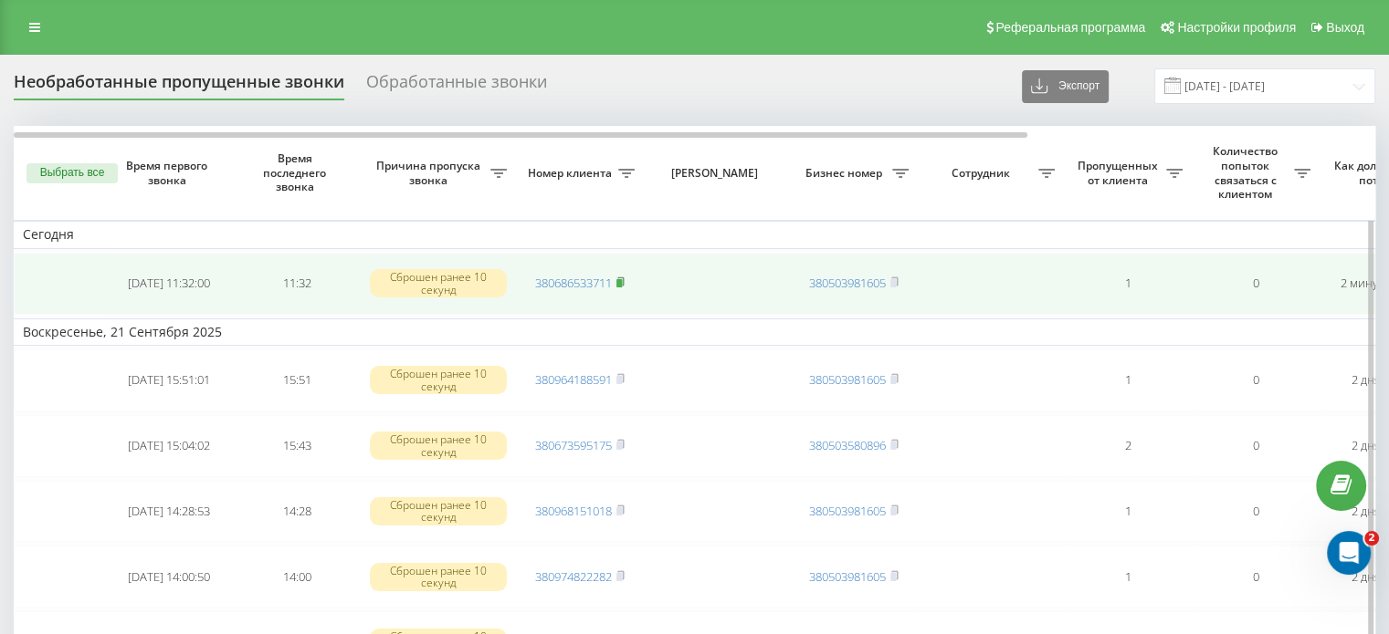
click at [624, 277] on icon at bounding box center [620, 282] width 8 height 11
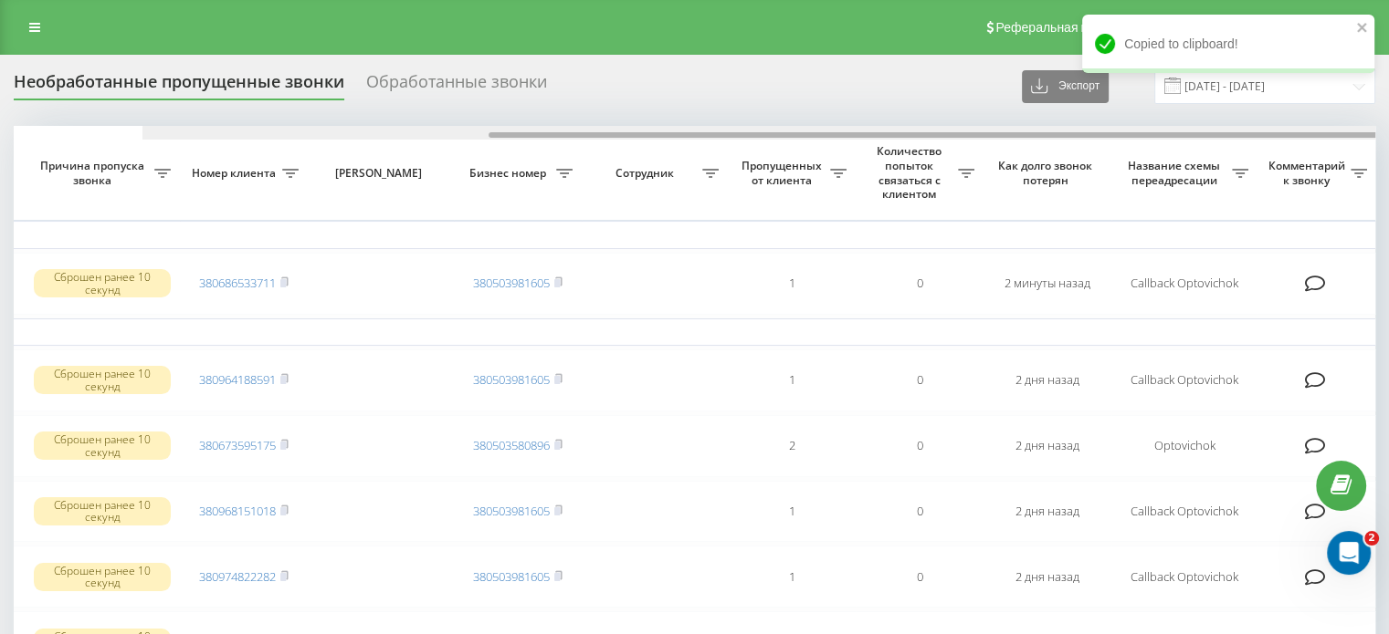
scroll to position [0, 464]
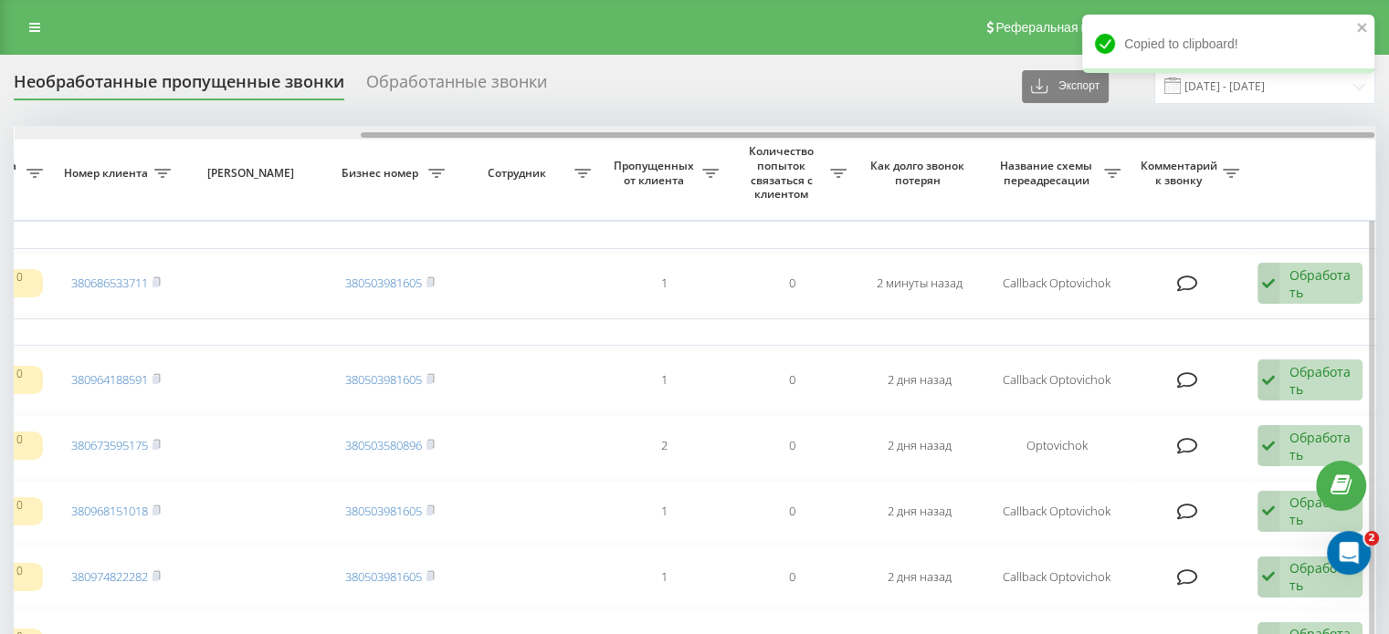
drag, startPoint x: 730, startPoint y: 136, endPoint x: 1305, endPoint y: 138, distance: 574.2
click at [1305, 138] on div at bounding box center [867, 134] width 1013 height 5
